Goal: Information Seeking & Learning: Learn about a topic

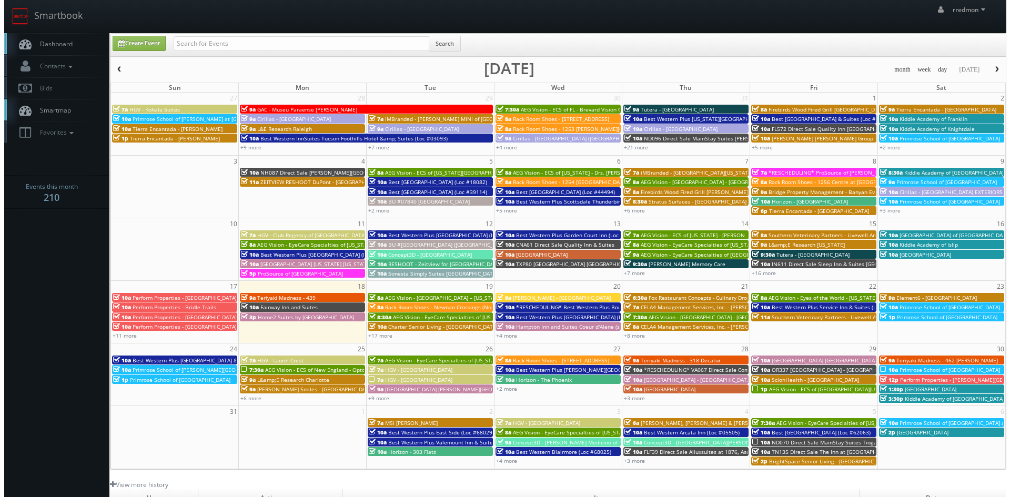
scroll to position [53, 0]
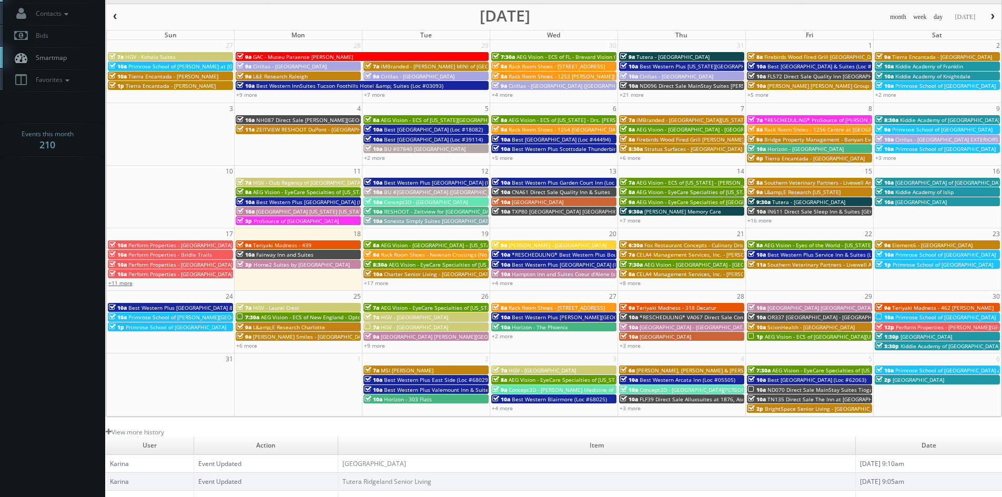
click at [127, 284] on link "+11 more" at bounding box center [120, 282] width 24 height 7
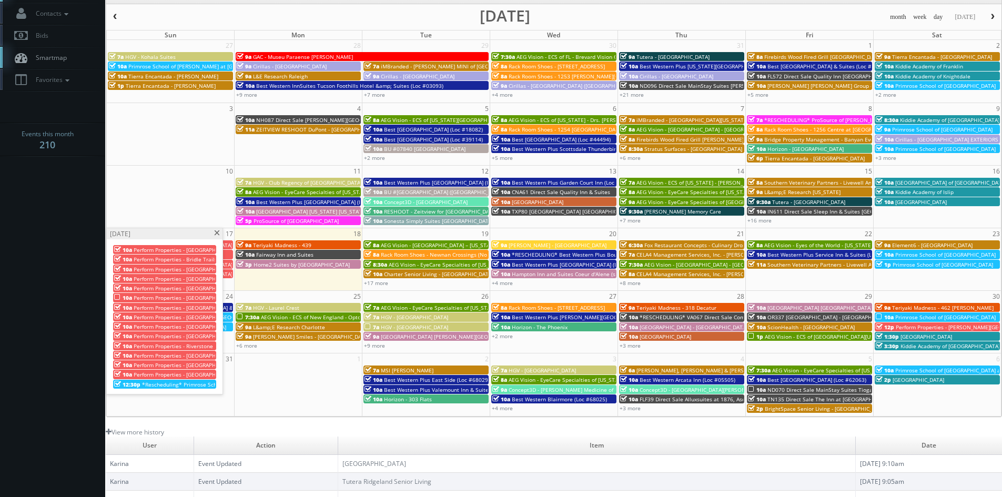
click at [202, 269] on span "Perform Properties - [GEOGRAPHIC_DATA]" at bounding box center [186, 269] width 104 height 7
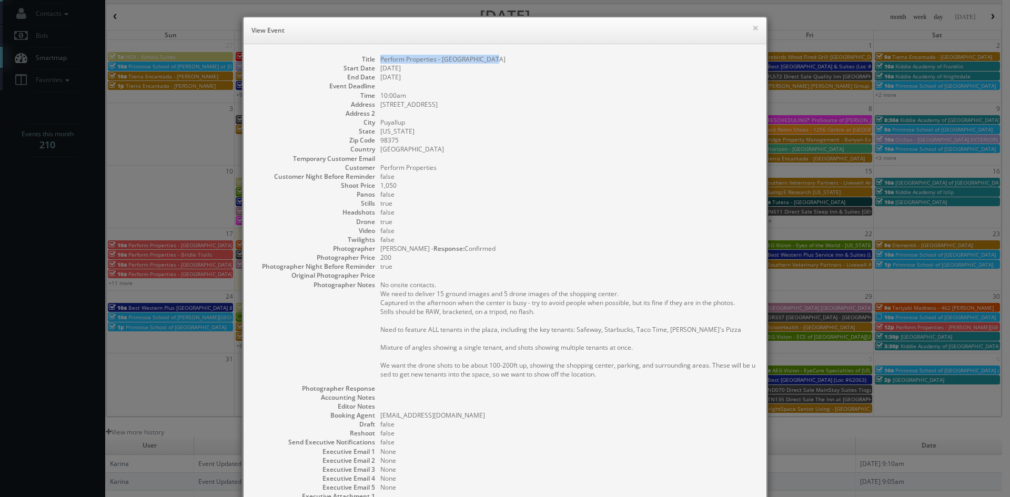
drag, startPoint x: 493, startPoint y: 57, endPoint x: 376, endPoint y: 60, distance: 117.4
click at [380, 60] on dd "Perform Properties - [GEOGRAPHIC_DATA]" at bounding box center [568, 59] width 376 height 9
copy dd "Perform Properties - [GEOGRAPHIC_DATA]"
click at [752, 28] on button "×" at bounding box center [755, 27] width 6 height 7
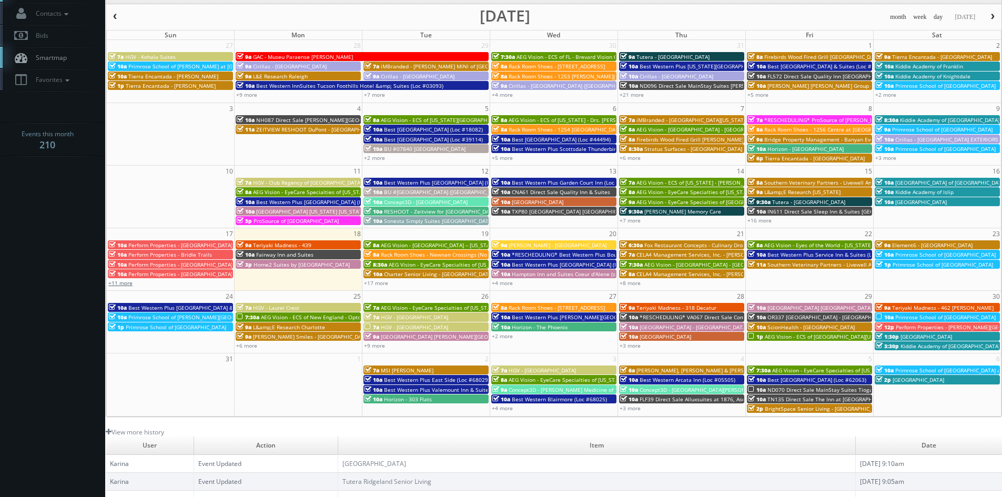
click at [122, 285] on link "+11 more" at bounding box center [120, 282] width 24 height 7
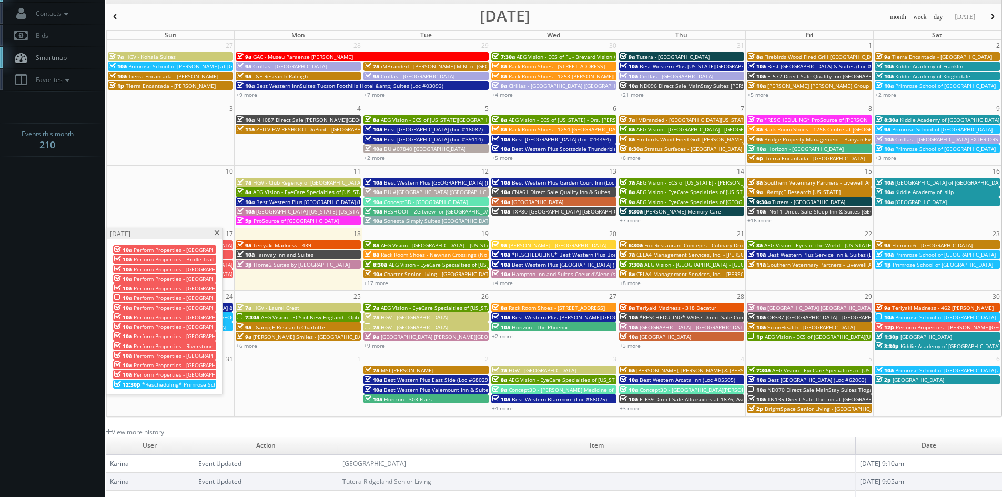
click at [216, 234] on span at bounding box center [217, 233] width 7 height 6
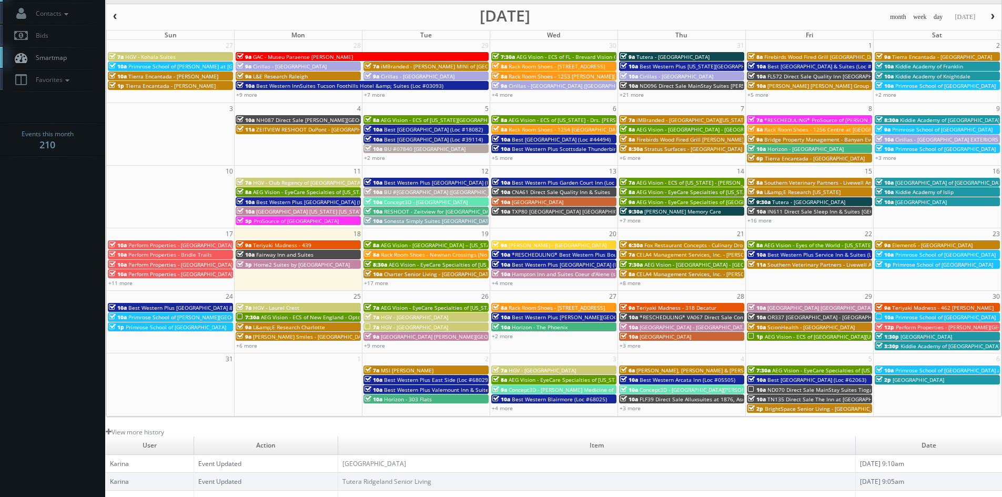
click at [322, 264] on span "Home2 Suites by [GEOGRAPHIC_DATA]" at bounding box center [302, 264] width 96 height 7
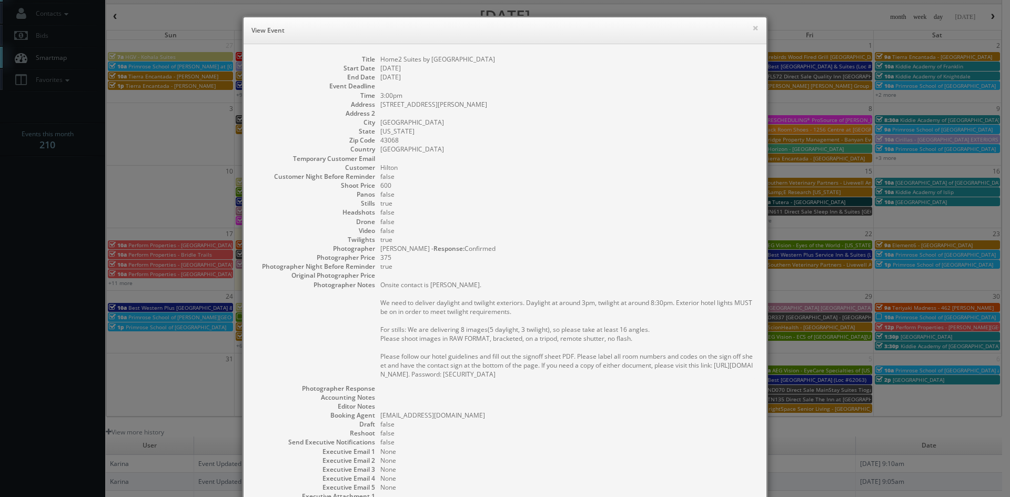
drag, startPoint x: 544, startPoint y: 59, endPoint x: 381, endPoint y: 62, distance: 162.6
click at [372, 63] on dl "Title Home2 Suites by Hilton Reynoldsburg Columbus East Start Date 08/18/2025 E…" at bounding box center [505, 291] width 502 height 473
copy dd "Home2 Suites by [GEOGRAPHIC_DATA]"
click at [752, 28] on button "×" at bounding box center [755, 27] width 6 height 7
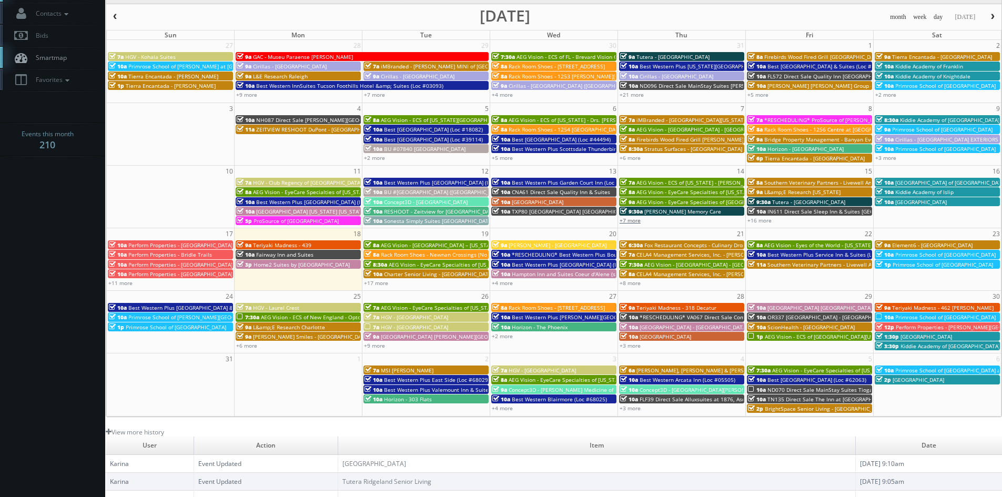
click at [640, 220] on link "+7 more" at bounding box center [630, 220] width 21 height 7
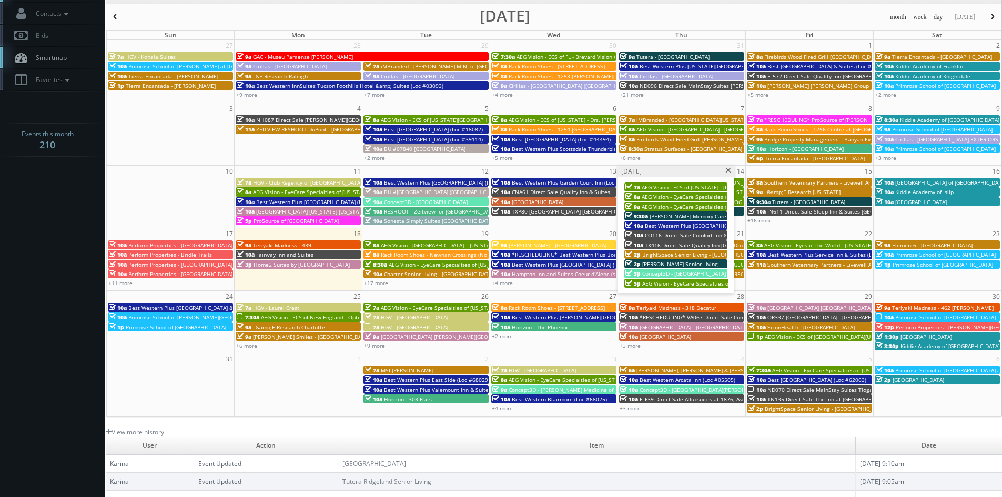
click at [679, 255] on span "BrightSpace Senior Living - [GEOGRAPHIC_DATA]" at bounding box center [703, 254] width 122 height 7
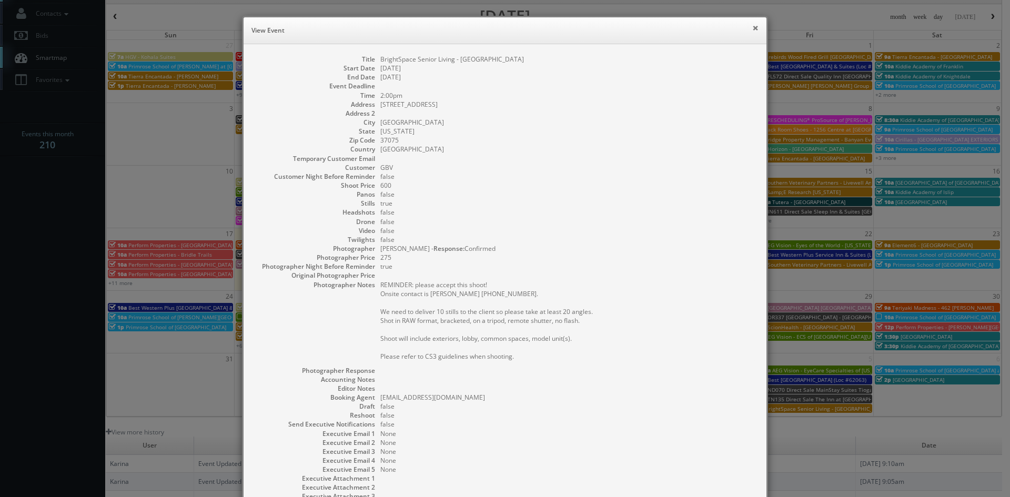
click at [752, 28] on button "×" at bounding box center [755, 27] width 6 height 7
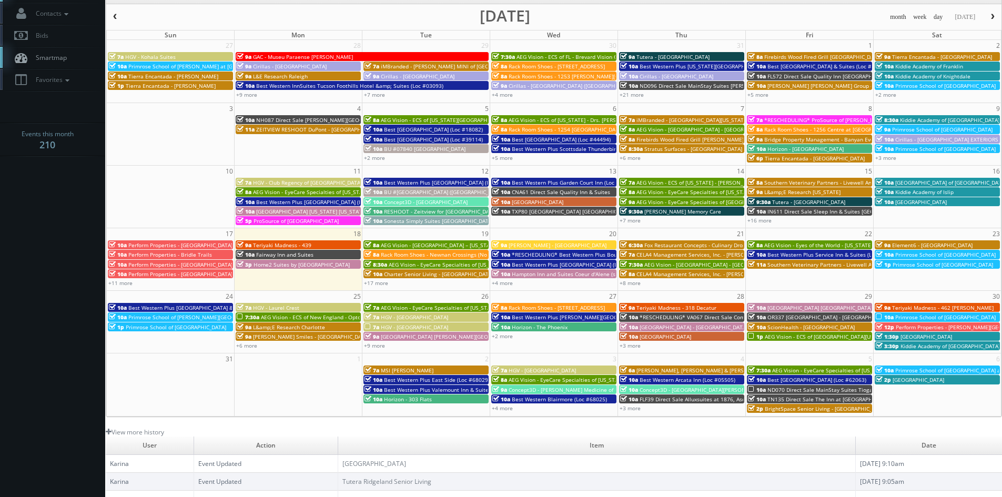
click at [195, 245] on span "Perform Properties - [GEOGRAPHIC_DATA]" at bounding box center [180, 244] width 104 height 7
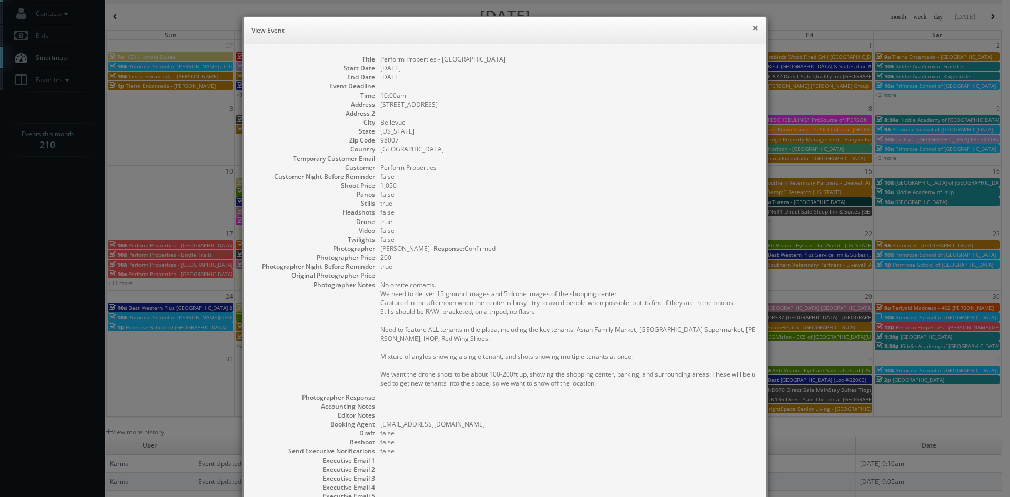
click at [754, 27] on button "×" at bounding box center [755, 27] width 6 height 7
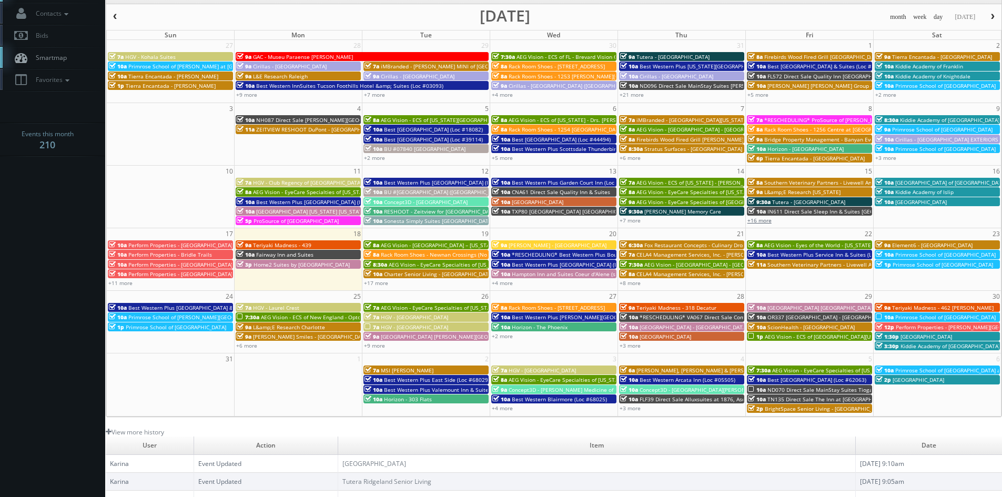
click at [770, 220] on link "+16 more" at bounding box center [759, 220] width 24 height 7
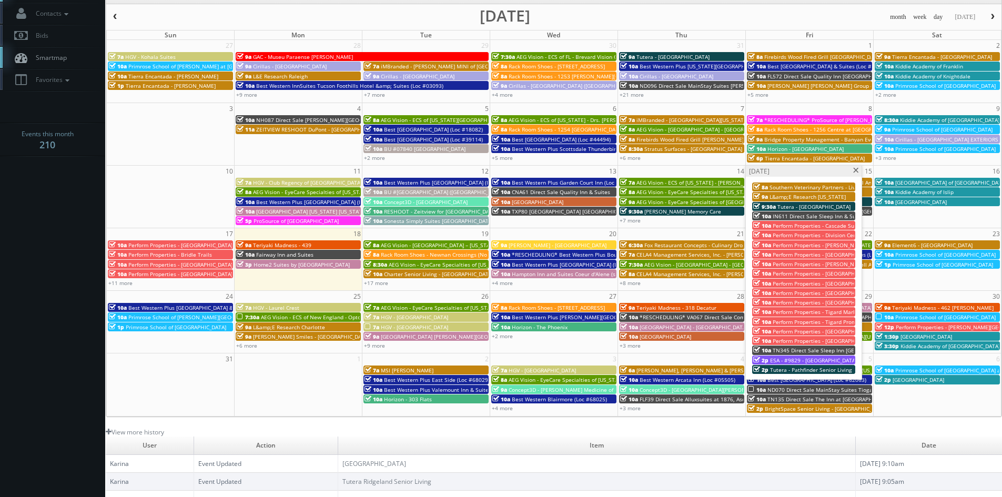
click at [810, 226] on span "Perform Properties - Cascade Summit" at bounding box center [820, 225] width 95 height 7
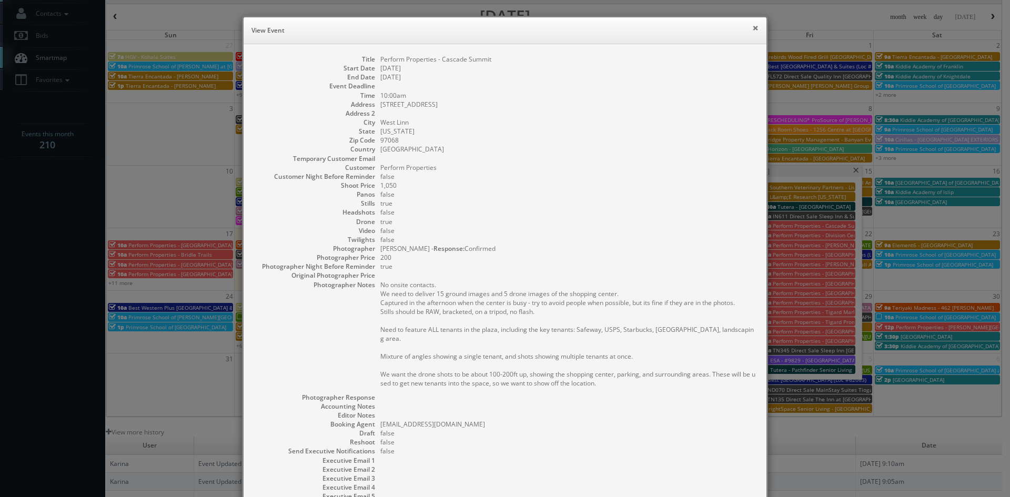
click at [752, 28] on button "×" at bounding box center [755, 27] width 6 height 7
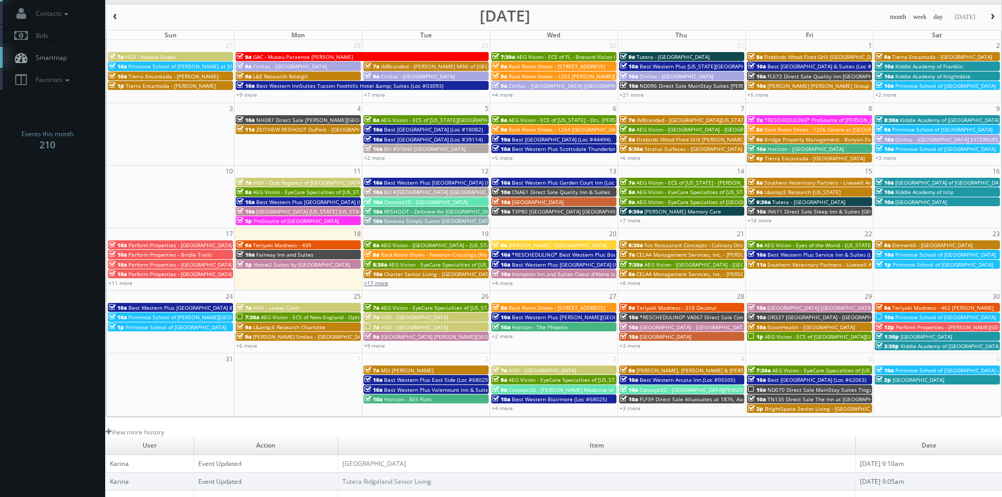
click at [382, 285] on link "+17 more" at bounding box center [376, 282] width 24 height 7
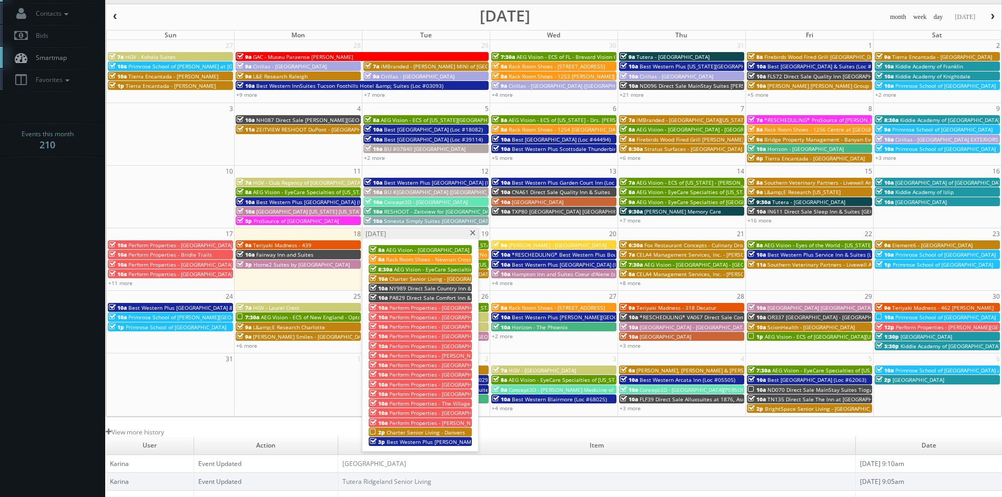
click at [430, 306] on span "Perform Properties - [GEOGRAPHIC_DATA]" at bounding box center [441, 307] width 104 height 7
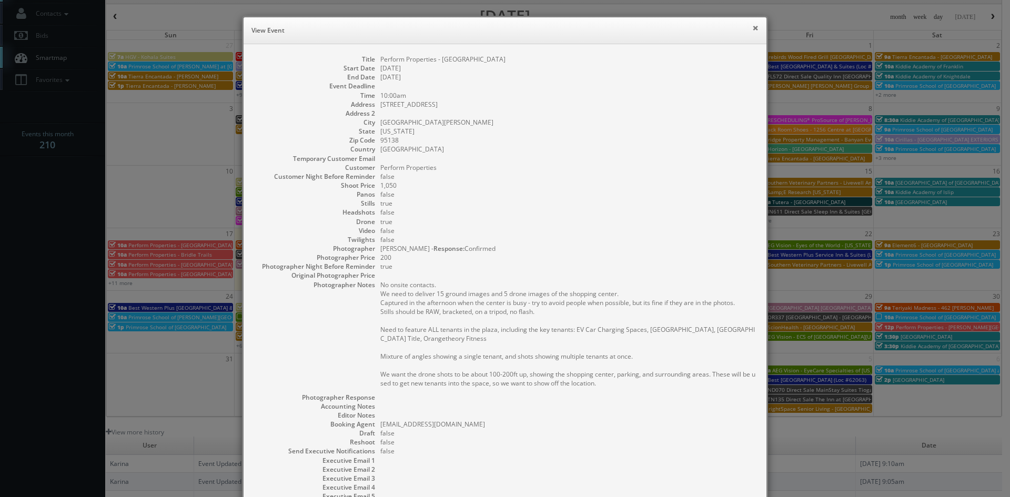
click at [752, 28] on button "×" at bounding box center [755, 27] width 6 height 7
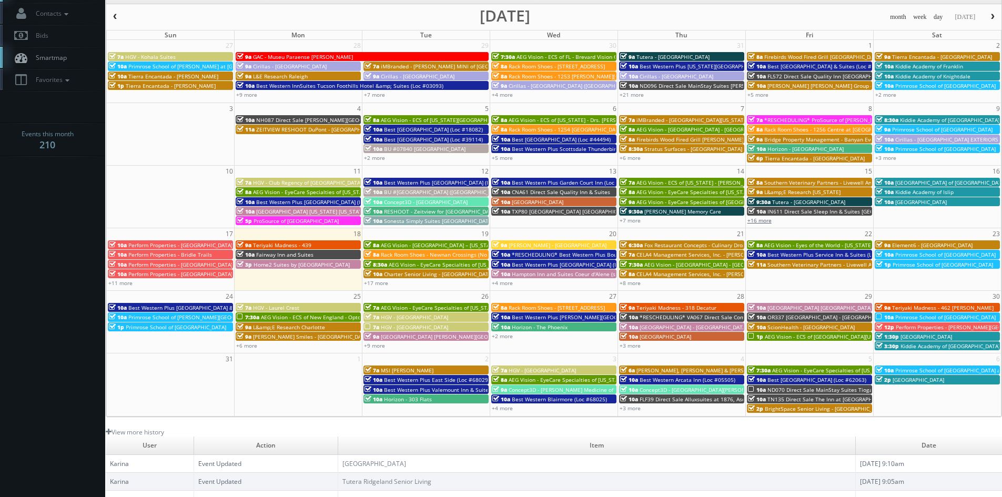
click at [770, 221] on link "+16 more" at bounding box center [759, 220] width 24 height 7
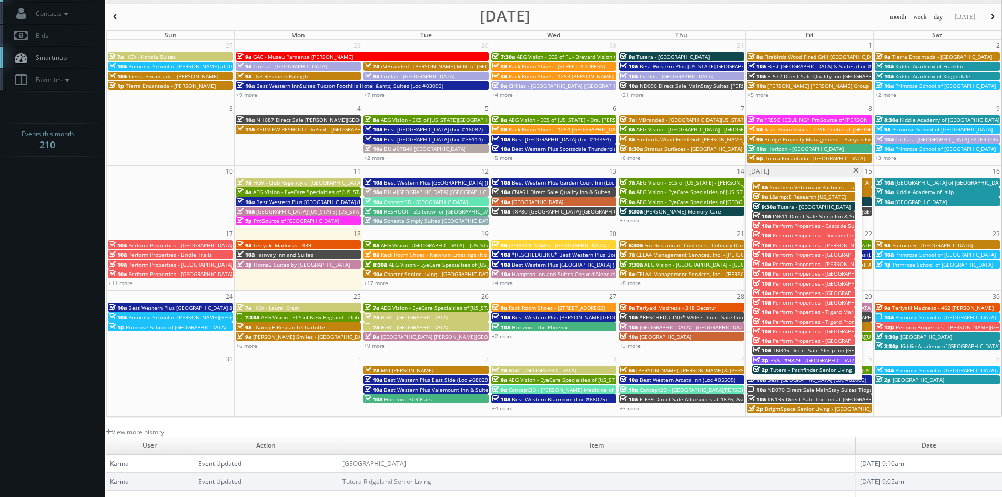
click at [844, 292] on span "Perform Properties - [GEOGRAPHIC_DATA]" at bounding box center [825, 292] width 104 height 7
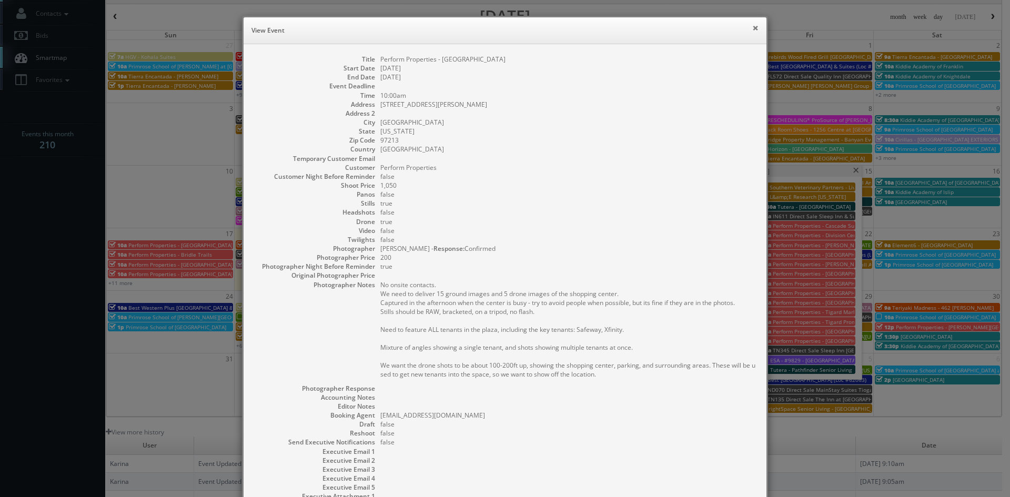
click at [752, 27] on button "×" at bounding box center [755, 27] width 6 height 7
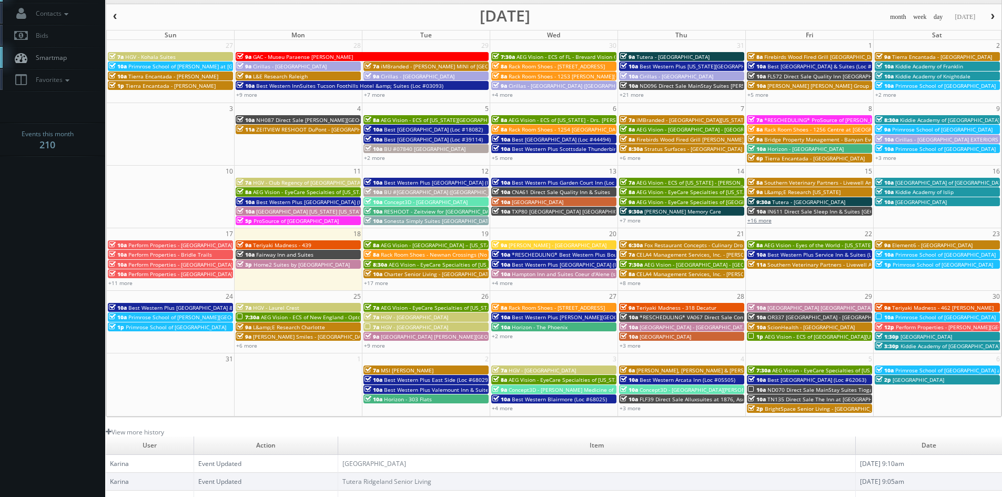
click at [766, 220] on link "+16 more" at bounding box center [759, 220] width 24 height 7
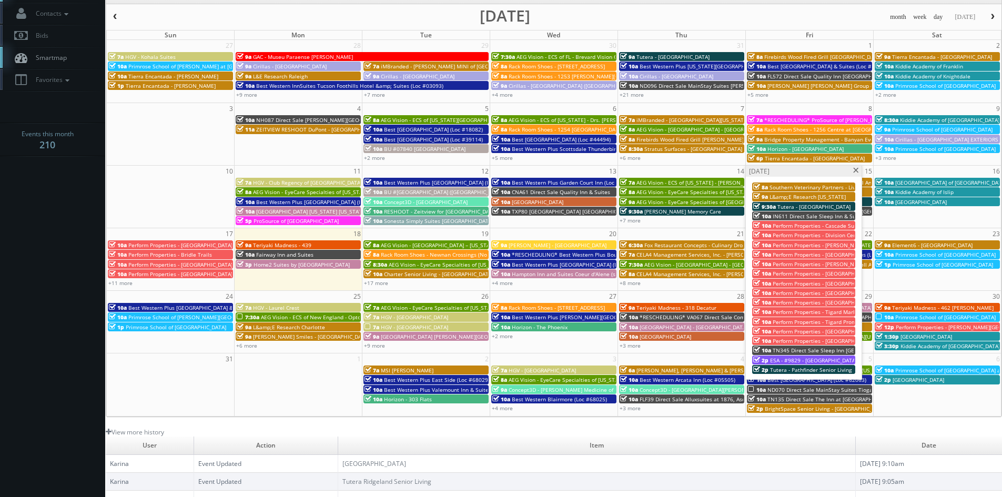
click at [837, 337] on div "10a Perform Properties - Wilsonville Town Center" at bounding box center [803, 341] width 101 height 8
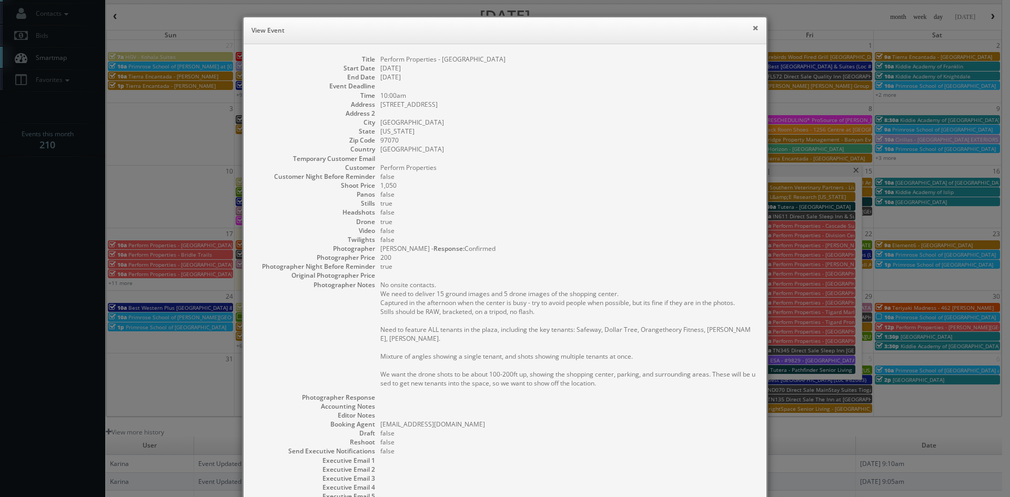
click at [752, 30] on button "×" at bounding box center [755, 27] width 6 height 7
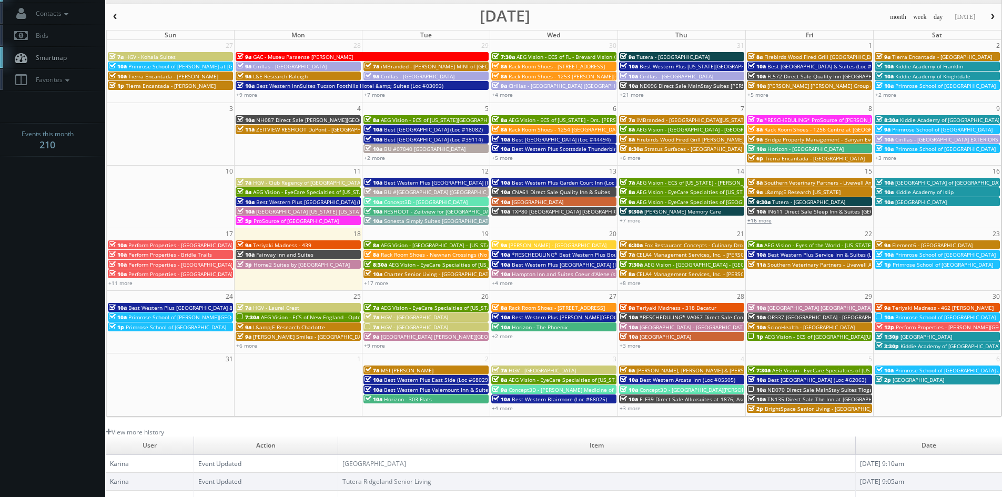
click at [758, 219] on link "+16 more" at bounding box center [759, 220] width 24 height 7
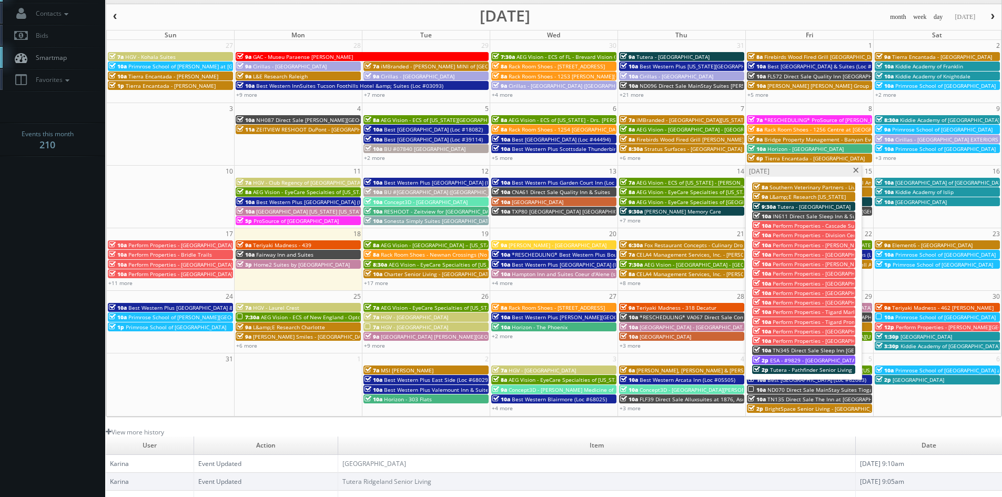
click at [838, 330] on span "Perform Properties - [GEOGRAPHIC_DATA]" at bounding box center [825, 331] width 104 height 7
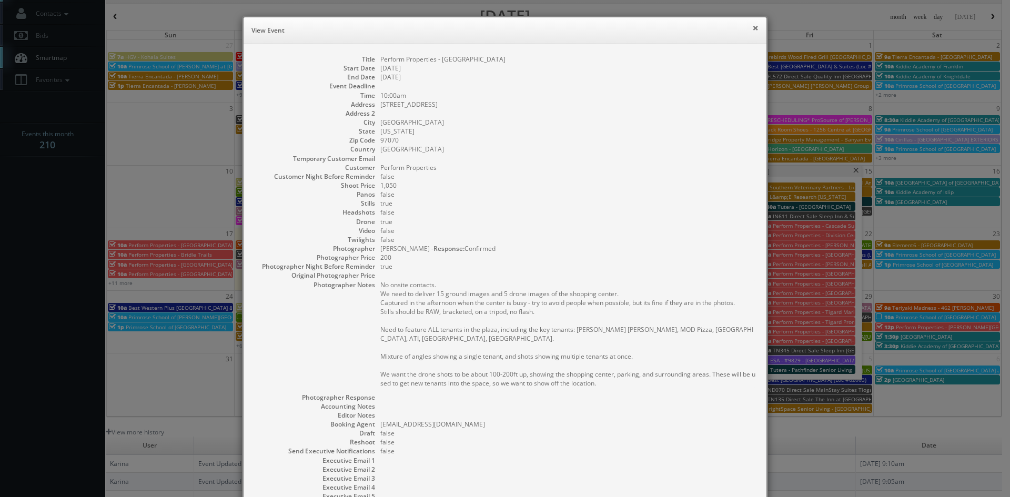
click at [752, 28] on button "×" at bounding box center [755, 27] width 6 height 7
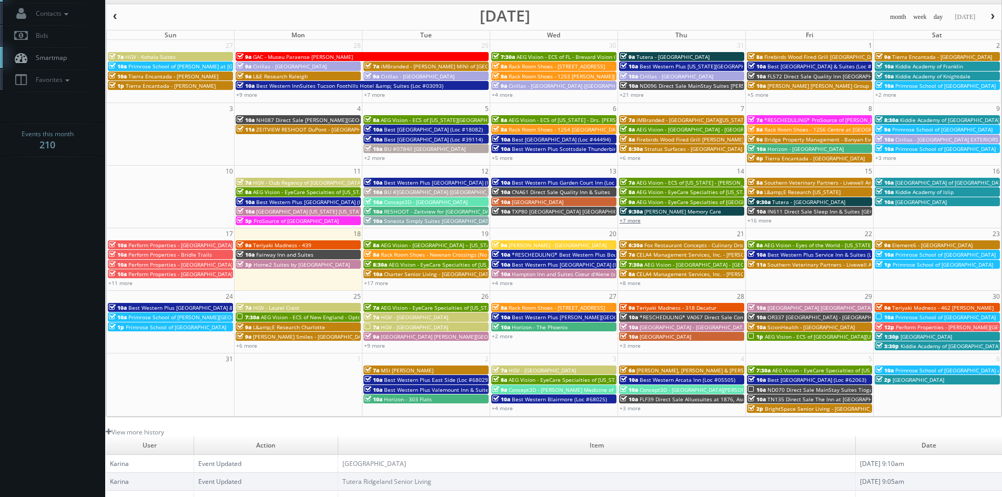
click at [629, 223] on link "+7 more" at bounding box center [630, 220] width 21 height 7
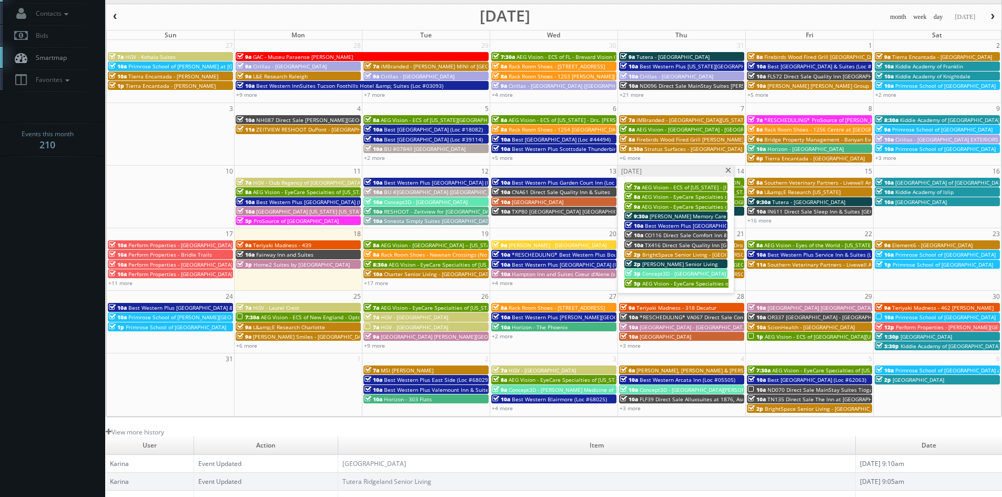
click at [683, 188] on span "AEG Vision - ECS of [US_STATE] - [PERSON_NAME] EyeCare - [GEOGRAPHIC_DATA] ([GE…" at bounding box center [771, 187] width 258 height 7
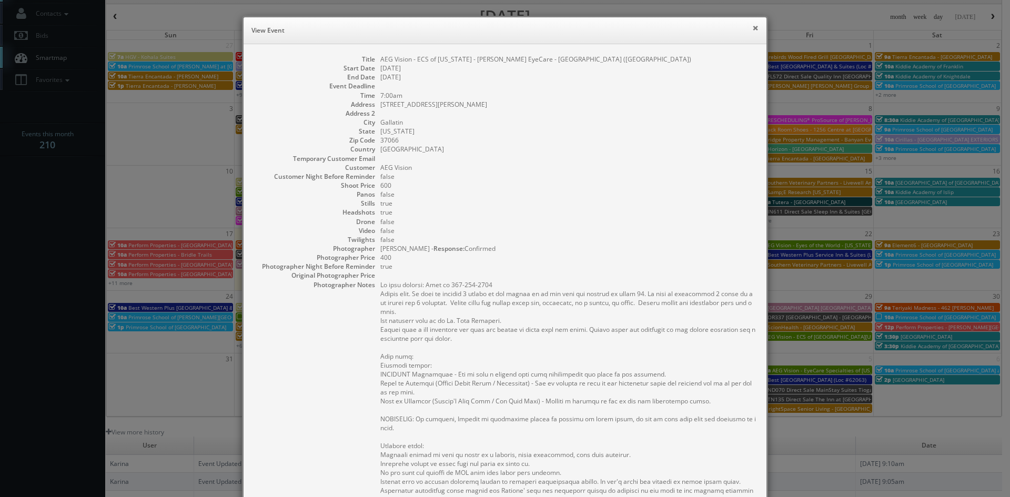
click at [752, 31] on button "×" at bounding box center [755, 27] width 6 height 7
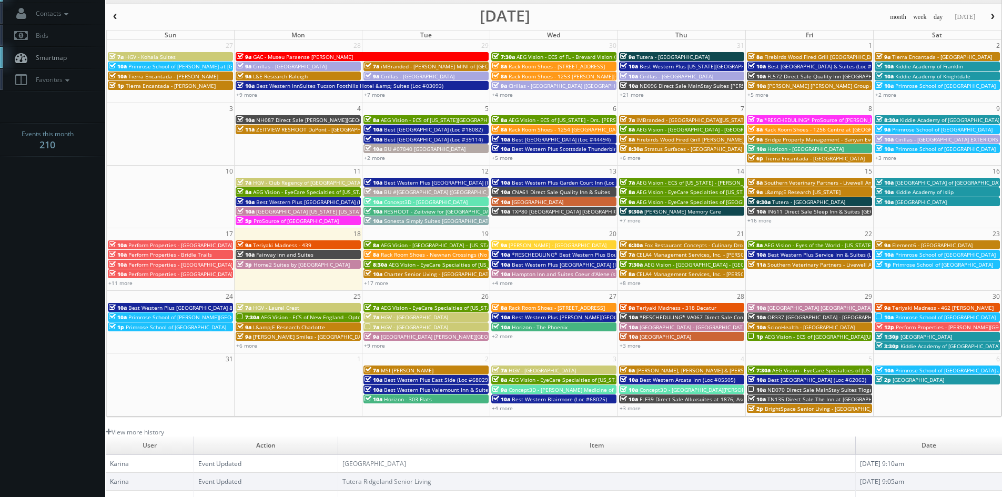
click at [684, 200] on span "AEG Vision - EyeCare Specialties of [GEOGRAPHIC_DATA] - Medfield Eye Associates" at bounding box center [739, 201] width 207 height 7
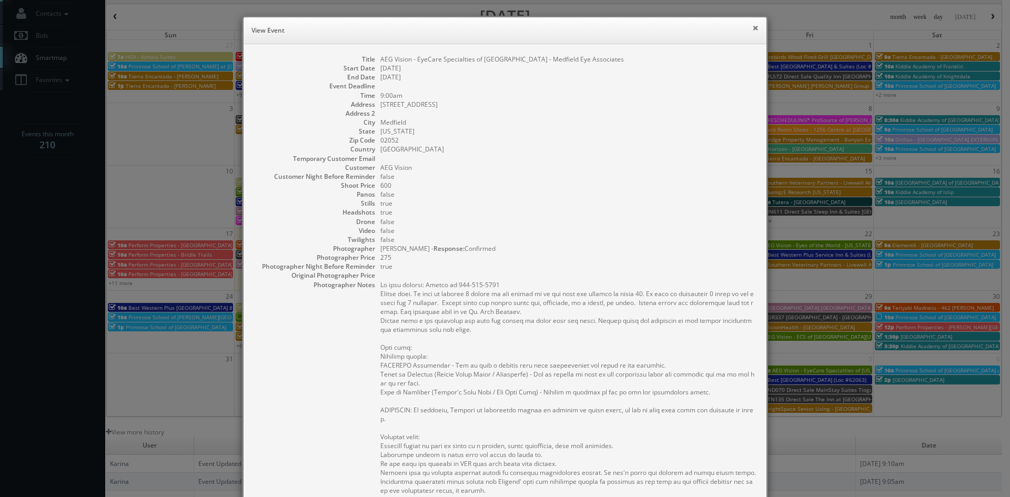
click at [752, 29] on button "×" at bounding box center [755, 27] width 6 height 7
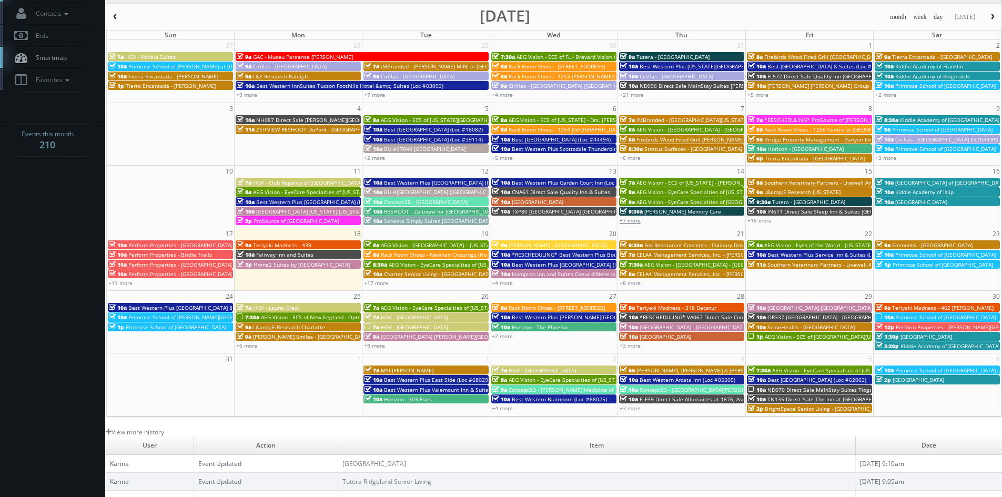
click at [632, 222] on link "+7 more" at bounding box center [630, 220] width 21 height 7
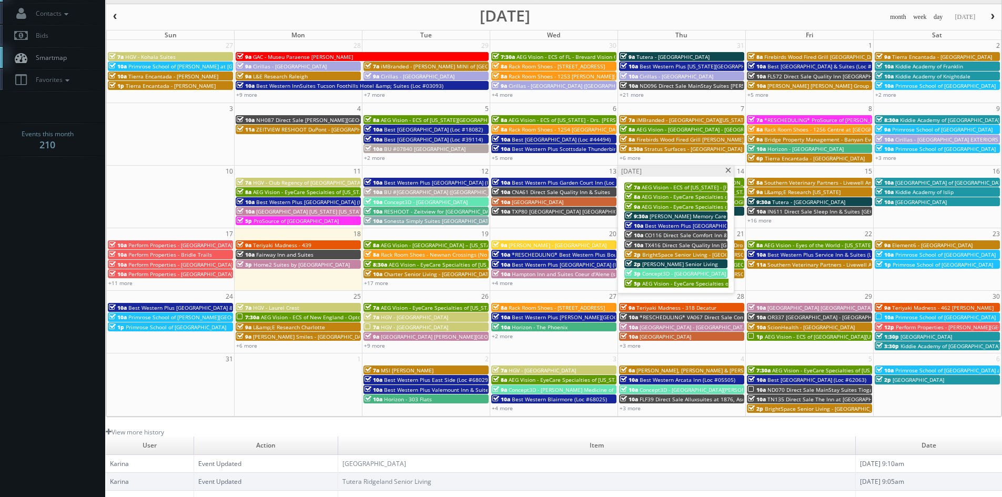
click at [678, 253] on span "BrightSpace Senior Living - [GEOGRAPHIC_DATA]" at bounding box center [703, 254] width 122 height 7
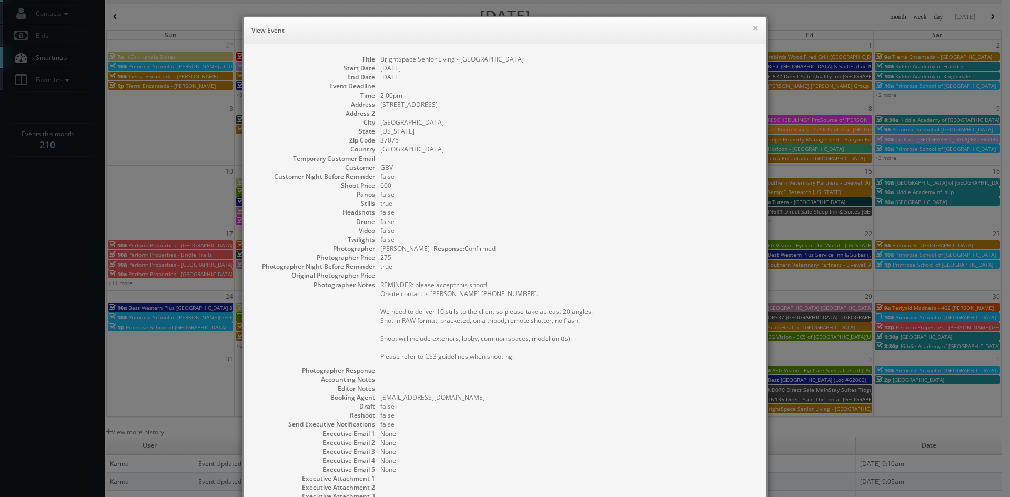
click at [747, 28] on h6 "View Event" at bounding box center [504, 30] width 507 height 11
click at [752, 27] on button "×" at bounding box center [755, 27] width 6 height 7
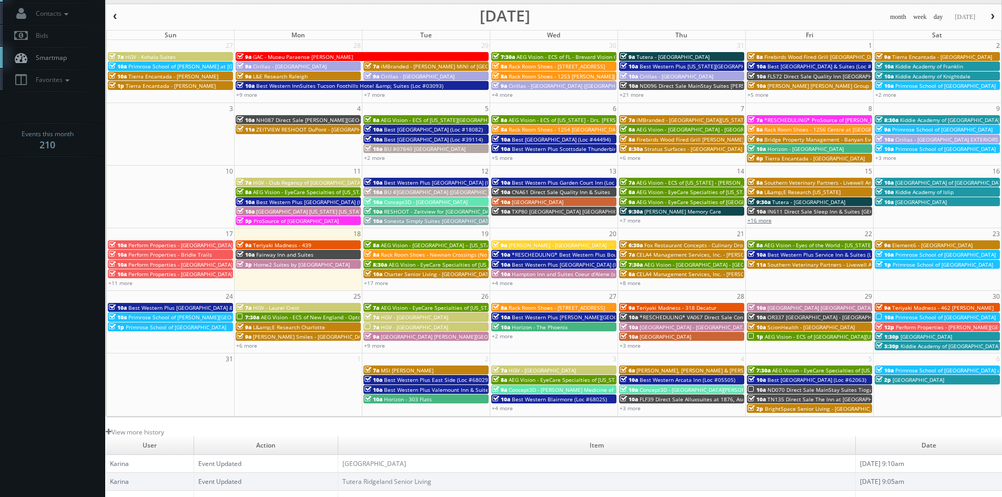
click at [767, 221] on link "+16 more" at bounding box center [759, 220] width 24 height 7
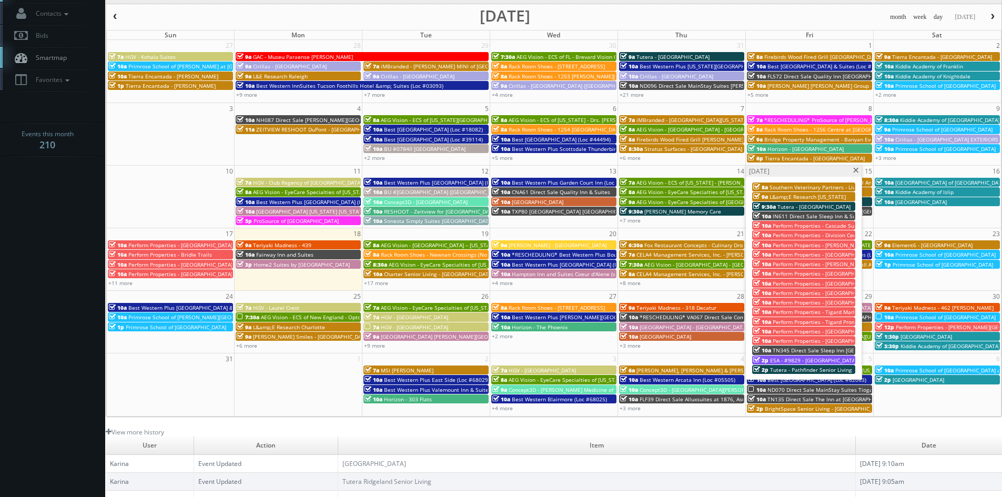
click at [787, 349] on span "TN345 Direct Sale Sleep Inn [GEOGRAPHIC_DATA] - [GEOGRAPHIC_DATA]" at bounding box center [863, 350] width 181 height 7
